Goal: Find specific page/section: Find specific page/section

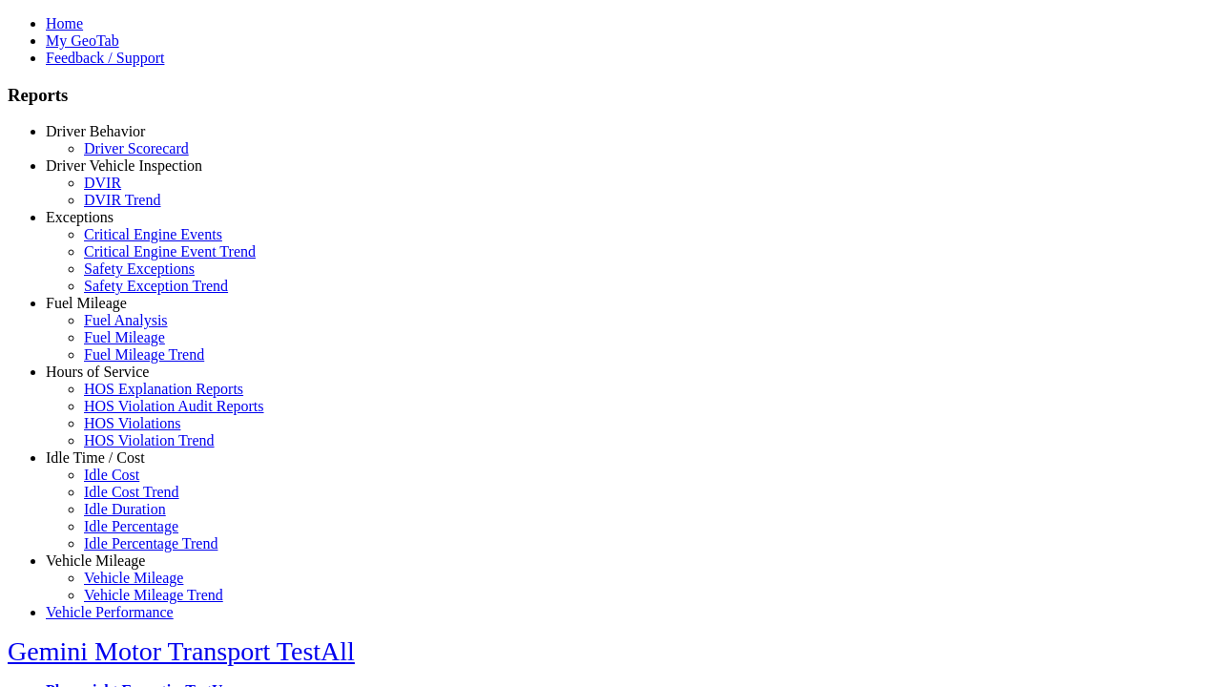
click at [110, 466] on link "Idle Time / Cost" at bounding box center [95, 457] width 99 height 16
click at [124, 483] on link "Idle Cost" at bounding box center [111, 475] width 55 height 16
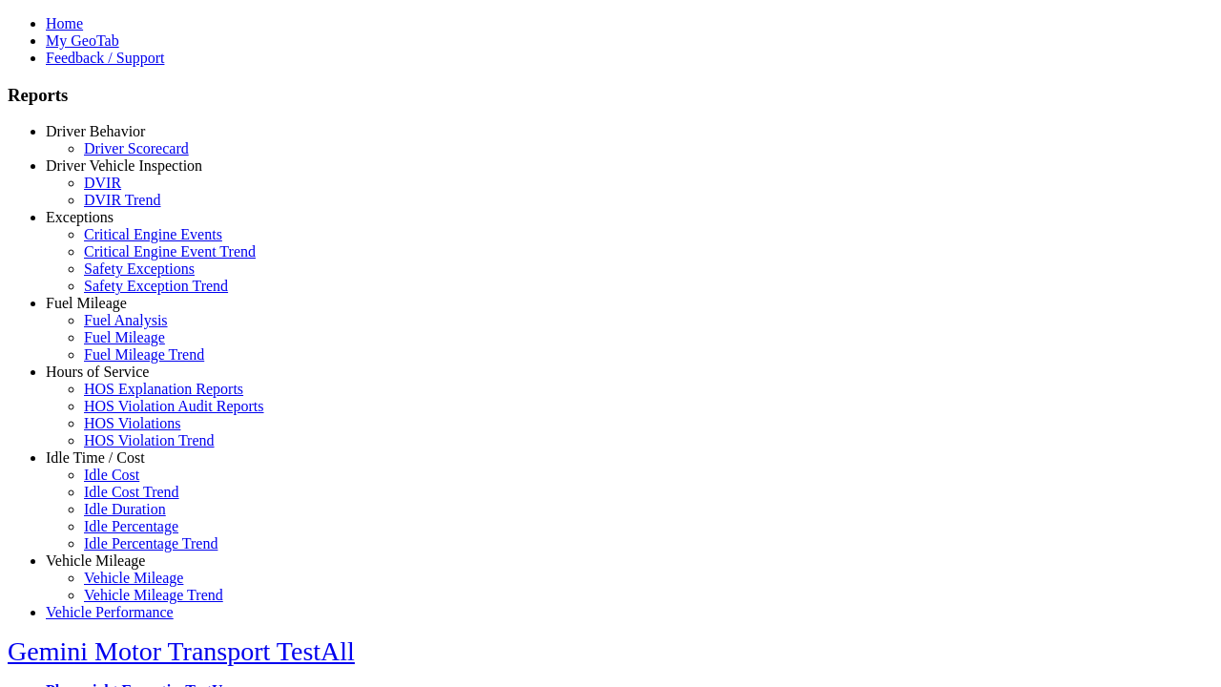
type input "**********"
type input "*****"
